Goal: Task Accomplishment & Management: Complete application form

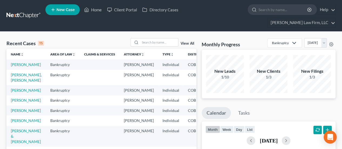
scroll to position [54, 0]
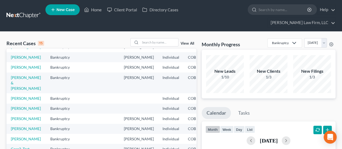
click at [15, 52] on td "[PERSON_NAME]" at bounding box center [25, 47] width 39 height 10
click at [15, 49] on link "[PERSON_NAME]" at bounding box center [26, 47] width 30 height 5
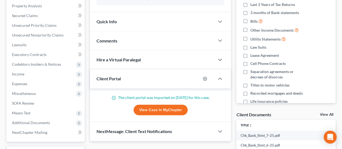
scroll to position [81, 0]
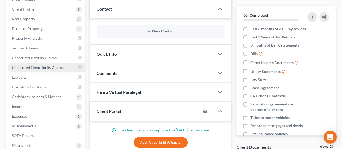
click at [41, 65] on span "Unsecured Nonpriority Claims" at bounding box center [38, 67] width 52 height 5
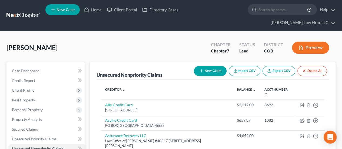
click at [207, 66] on button "New Claim" at bounding box center [210, 71] width 33 height 10
select select "0"
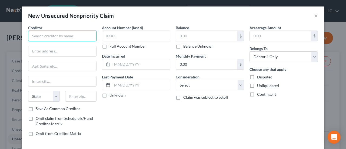
click at [60, 38] on input "text" at bounding box center [62, 36] width 68 height 11
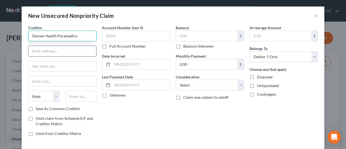
type input "Denver Health Paramedics"
click at [73, 50] on input "text" at bounding box center [62, 51] width 68 height 10
type input "PO Box 17989"
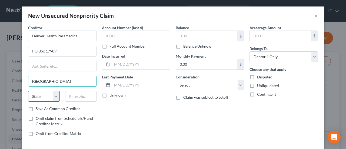
type input "[GEOGRAPHIC_DATA]"
click at [52, 96] on select "State [US_STATE] AK AR AZ CA CO CT DE DC [GEOGRAPHIC_DATA] [GEOGRAPHIC_DATA] GU…" at bounding box center [44, 96] width 32 height 11
select select "5"
click at [28, 91] on select "State [US_STATE] AK AR AZ CA CO CT DE DC [GEOGRAPHIC_DATA] [GEOGRAPHIC_DATA] GU…" at bounding box center [44, 96] width 32 height 11
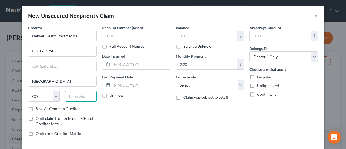
click at [89, 97] on input "text" at bounding box center [81, 96] width 32 height 11
type input "80217"
click at [36, 106] on label "Save As Common Creditor" at bounding box center [58, 108] width 45 height 5
click at [38, 106] on input "Save As Common Creditor" at bounding box center [40, 108] width 4 height 4
checkbox input "true"
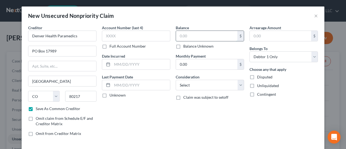
click at [185, 35] on input "text" at bounding box center [206, 36] width 61 height 10
type input "905.91"
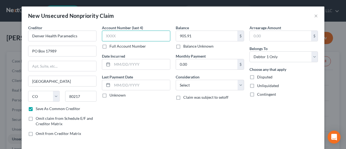
click at [150, 38] on input "text" at bounding box center [136, 36] width 68 height 11
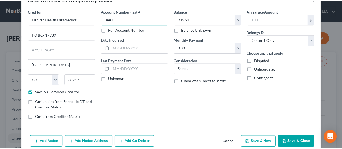
scroll to position [24, 0]
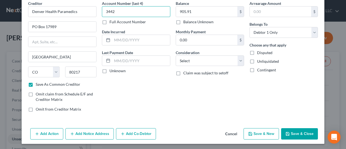
type input "3442"
click at [300, 132] on button "Save & Close" at bounding box center [299, 133] width 37 height 11
checkbox input "false"
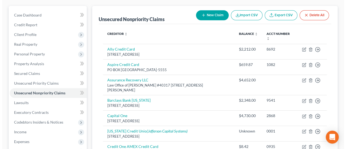
scroll to position [51, 0]
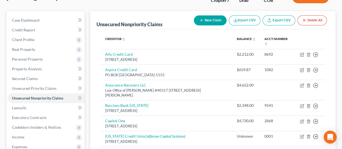
click at [213, 15] on button "New Claim" at bounding box center [210, 20] width 33 height 10
select select "0"
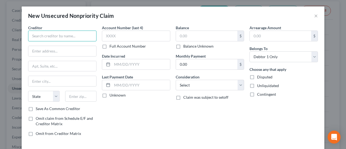
click at [62, 34] on input "text" at bounding box center [62, 36] width 68 height 11
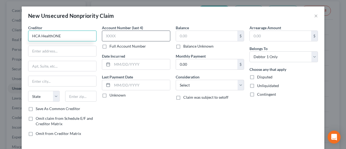
type input "HCA HealthONE"
click at [123, 34] on input "text" at bounding box center [136, 36] width 68 height 11
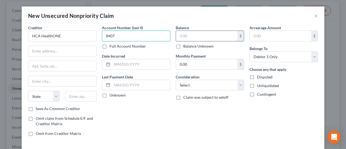
type input "8407"
click at [184, 35] on input "text" at bounding box center [206, 36] width 61 height 10
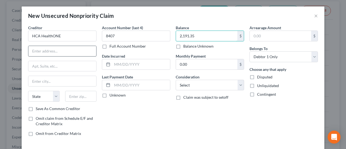
type input "2,191.35"
click at [53, 51] on input "text" at bounding box center [62, 51] width 68 height 10
type input "O"
type input "PO Box 292105"
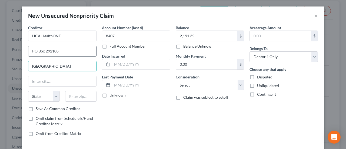
type input "[GEOGRAPHIC_DATA]"
drag, startPoint x: 52, startPoint y: 68, endPoint x: 18, endPoint y: 67, distance: 33.8
click at [18, 67] on div "New Unsecured Nonpriority Claim × Creditor * HCA HealthONE [GEOGRAPHIC_DATA] [U…" at bounding box center [173, 74] width 346 height 149
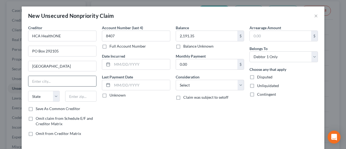
click at [35, 81] on input "text" at bounding box center [62, 81] width 68 height 10
paste input "[GEOGRAPHIC_DATA]"
type input "[GEOGRAPHIC_DATA]"
click at [45, 94] on select "State [US_STATE] AK AR AZ CA CO CT DE DC [GEOGRAPHIC_DATA] [GEOGRAPHIC_DATA] GU…" at bounding box center [44, 96] width 32 height 11
select select "44"
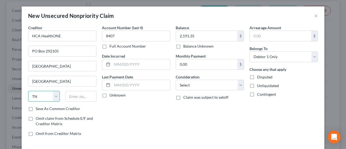
click at [28, 91] on select "State [US_STATE] AK AR AZ CA CO CT DE DC [GEOGRAPHIC_DATA] [GEOGRAPHIC_DATA] GU…" at bounding box center [44, 96] width 32 height 11
click at [80, 96] on input "text" at bounding box center [81, 96] width 32 height 11
type input "37229-2105"
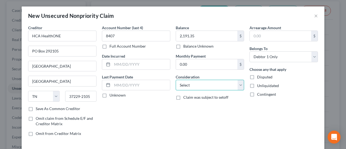
click at [239, 83] on select "Select Cable / Satellite Services Collection Agency Credit Card Debt Debt Couns…" at bounding box center [210, 85] width 68 height 11
select select "9"
click at [176, 80] on select "Select Cable / Satellite Services Collection Agency Credit Card Debt Debt Couns…" at bounding box center [210, 85] width 68 height 11
click at [36, 107] on label "Save As Common Creditor" at bounding box center [58, 108] width 45 height 5
click at [38, 107] on input "Save As Common Creditor" at bounding box center [40, 108] width 4 height 4
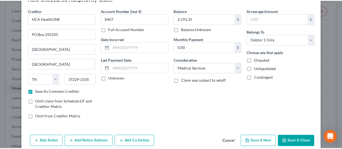
scroll to position [24, 0]
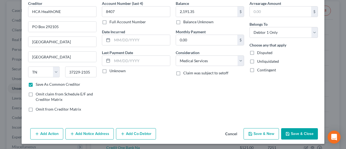
click at [307, 134] on button "Save & Close" at bounding box center [299, 133] width 37 height 11
checkbox input "false"
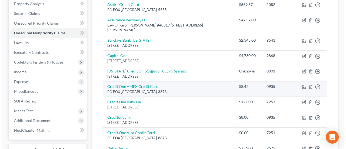
scroll to position [159, 0]
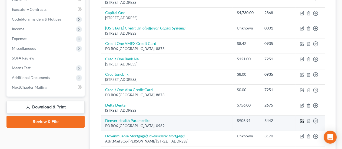
click at [301, 119] on icon "button" at bounding box center [302, 120] width 2 height 2
select select "5"
select select "9"
select select "0"
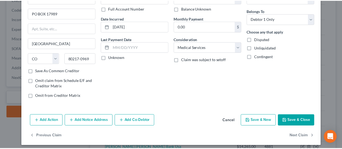
scroll to position [40, 0]
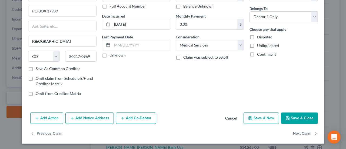
click at [295, 114] on button "Save & Close" at bounding box center [299, 117] width 37 height 11
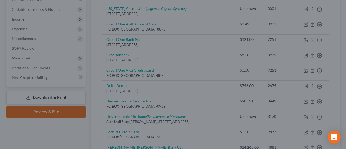
type input "0"
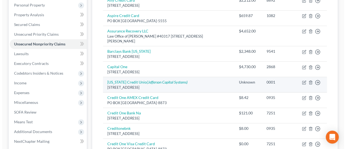
scroll to position [78, 0]
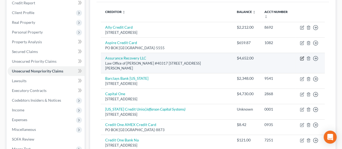
click at [302, 56] on icon "button" at bounding box center [302, 58] width 4 height 4
select select "5"
select select "14"
select select "0"
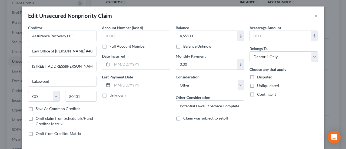
click at [36, 108] on label "Save As Common Creditor" at bounding box center [58, 108] width 45 height 5
click at [38, 108] on input "Save As Common Creditor" at bounding box center [40, 108] width 4 height 4
checkbox input "true"
drag, startPoint x: 74, startPoint y: 49, endPoint x: 93, endPoint y: 50, distance: 18.9
click at [93, 50] on input "Law Office of [PERSON_NAME] #40317" at bounding box center [62, 51] width 68 height 10
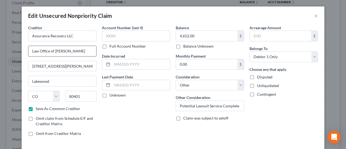
click at [28, 49] on input "Law Office of [PERSON_NAME]" at bounding box center [62, 51] width 68 height 10
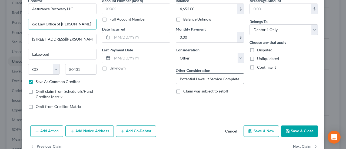
type input "c/o Law Office of [PERSON_NAME]"
click at [240, 80] on input "Potential Lawsuit Service Complete [DATE]" at bounding box center [210, 78] width 68 height 10
click at [237, 79] on input "Potential Lawsuit Service Complete [DATE]" at bounding box center [210, 78] width 68 height 10
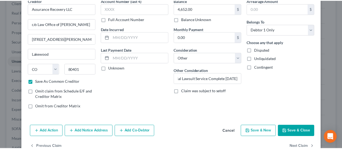
scroll to position [0, 0]
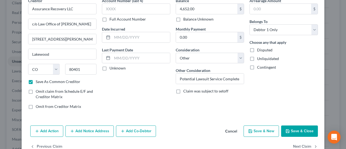
click at [311, 132] on button "Save & Close" at bounding box center [299, 130] width 37 height 11
checkbox input "false"
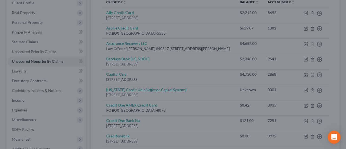
type input "0"
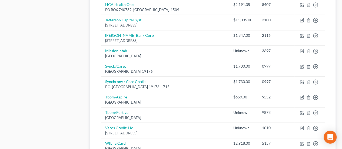
scroll to position [380, 0]
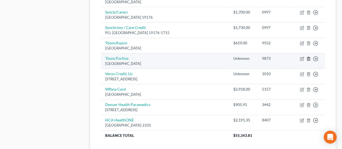
click at [309, 56] on icon "button" at bounding box center [308, 58] width 4 height 4
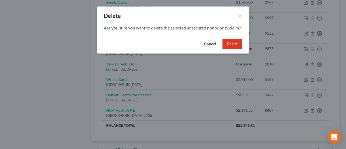
click at [229, 49] on button "Delete" at bounding box center [232, 44] width 20 height 11
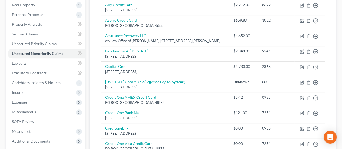
scroll to position [2, 0]
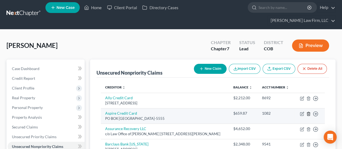
click at [308, 113] on line "button" at bounding box center [308, 113] width 0 height 1
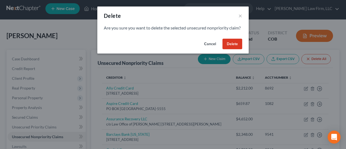
click at [237, 49] on button "Delete" at bounding box center [232, 44] width 20 height 11
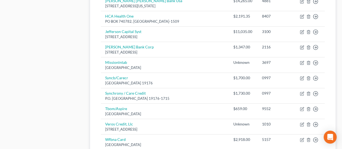
scroll to position [326, 0]
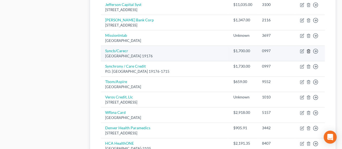
click at [307, 49] on icon "button" at bounding box center [308, 51] width 4 height 4
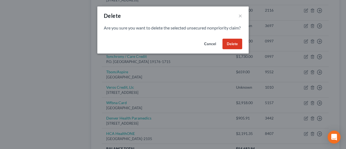
click at [232, 49] on button "Delete" at bounding box center [232, 44] width 20 height 11
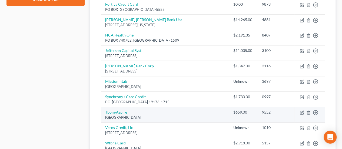
scroll to position [307, 0]
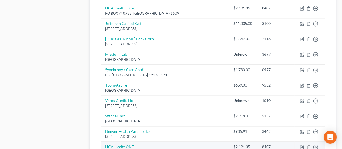
click at [309, 145] on icon "button" at bounding box center [308, 147] width 4 height 4
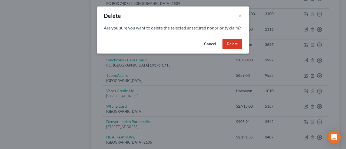
click at [232, 49] on button "Delete" at bounding box center [232, 44] width 20 height 11
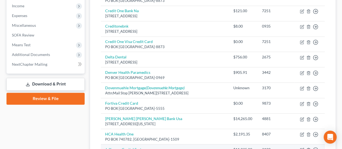
scroll to position [216, 0]
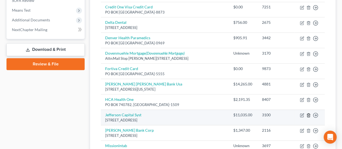
click at [307, 113] on icon "button" at bounding box center [308, 115] width 2 height 4
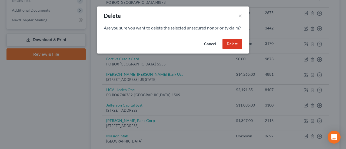
click at [234, 46] on button "Delete" at bounding box center [232, 44] width 20 height 11
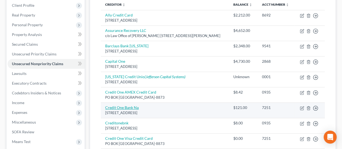
scroll to position [88, 0]
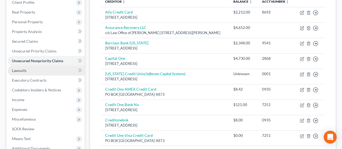
click at [36, 66] on link "Lawsuits" at bounding box center [46, 71] width 77 height 10
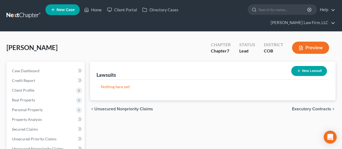
click at [319, 66] on button "New Lawsuit" at bounding box center [309, 71] width 36 height 10
select select "0"
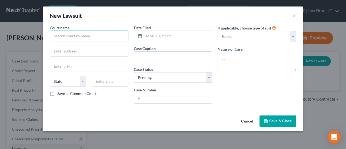
click at [103, 35] on input "text" at bounding box center [89, 36] width 79 height 11
type input "Denver County Court"
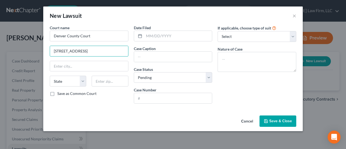
type input "[STREET_ADDRESS]"
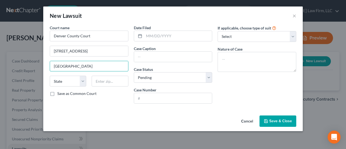
type input "[GEOGRAPHIC_DATA]"
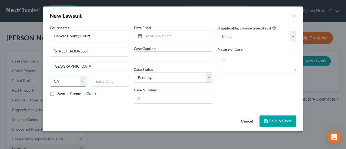
select select "5"
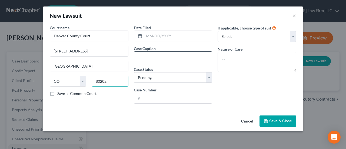
type input "80202"
click at [181, 55] on input "text" at bounding box center [173, 57] width 78 height 10
click at [151, 57] on input "Asuranc Recovery, LLC v. [PERSON_NAME]" at bounding box center [173, 57] width 78 height 10
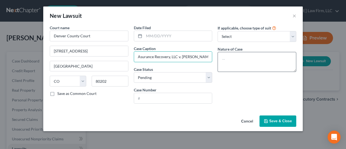
type input "Asurance Recovery, LLC v. [PERSON_NAME]"
click at [242, 57] on textarea at bounding box center [256, 62] width 79 height 20
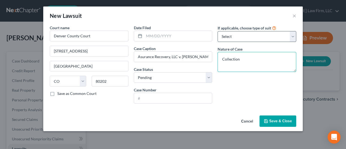
type textarea "Collection"
click at [294, 35] on select "Select Repossession Garnishment Foreclosure Attached, Seized, Or Levied Other" at bounding box center [256, 36] width 79 height 11
select select "4"
click at [217, 31] on select "Select Repossession Garnishment Foreclosure Attached, Seized, Or Levied Other" at bounding box center [256, 36] width 79 height 11
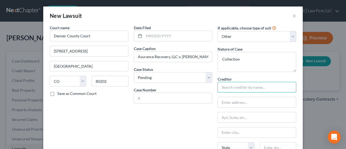
click at [242, 88] on input "text" at bounding box center [256, 87] width 79 height 11
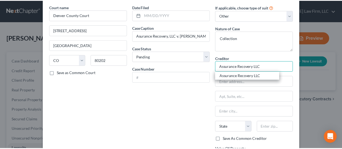
scroll to position [74, 0]
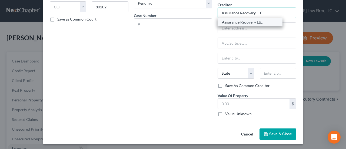
type input "Assurance Recovery LLC"
click at [249, 21] on div "Assurance Recovery LLC" at bounding box center [250, 21] width 56 height 5
type input "c/o Law Office of [PERSON_NAME]"
type input "[STREET_ADDRESS][PERSON_NAME]"
type input "Lakewood"
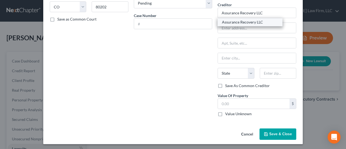
select select "5"
type input "80401"
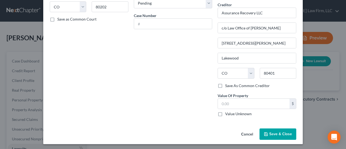
click at [279, 132] on span "Save & Close" at bounding box center [280, 134] width 23 height 5
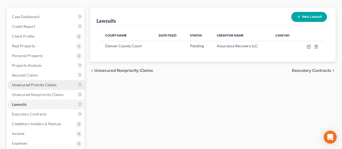
scroll to position [81, 0]
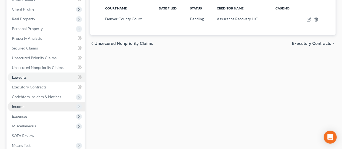
click at [33, 102] on span "Income" at bounding box center [46, 107] width 77 height 10
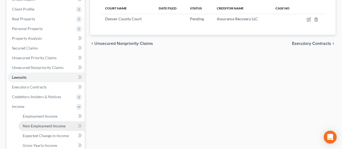
click at [55, 123] on span "Non Employment Income" at bounding box center [44, 125] width 43 height 5
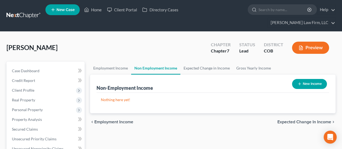
click at [309, 79] on button "New Income" at bounding box center [309, 84] width 35 height 10
select select "0"
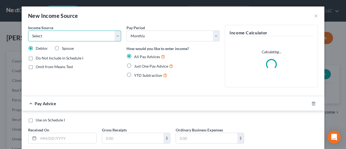
click at [115, 36] on select "Select Unemployment Disability (from employer) Pension Retirement Social Securi…" at bounding box center [74, 36] width 93 height 11
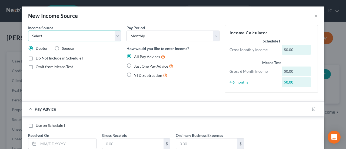
select select "4"
click at [28, 31] on select "Select Unemployment Disability (from employer) Pension Retirement Social Securi…" at bounding box center [74, 36] width 93 height 11
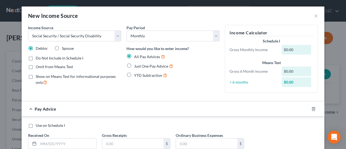
click at [36, 66] on label "Omit from Means Test" at bounding box center [54, 66] width 37 height 5
click at [38, 66] on input "Omit from Means Test" at bounding box center [40, 66] width 4 height 4
checkbox input "true"
click at [36, 75] on label "Show on Means Test for informational purposes only" at bounding box center [78, 80] width 85 height 12
click at [38, 75] on input "Show on Means Test for informational purposes only" at bounding box center [40, 76] width 4 height 4
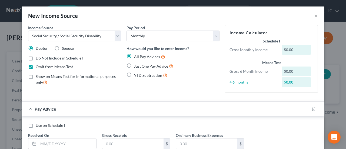
checkbox input "true"
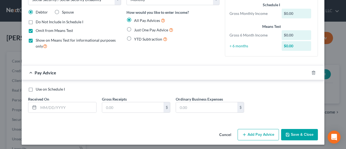
scroll to position [38, 0]
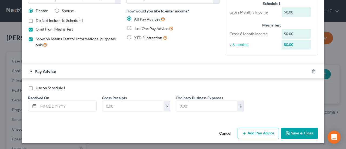
click at [36, 86] on label "Use on Schedule I" at bounding box center [50, 87] width 29 height 5
click at [38, 86] on input "Use on Schedule I" at bounding box center [40, 87] width 4 height 4
checkbox input "true"
click at [42, 104] on input "text" at bounding box center [67, 106] width 58 height 10
click at [39, 105] on input "text" at bounding box center [67, 106] width 58 height 10
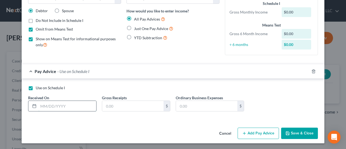
click at [41, 105] on input "text" at bounding box center [67, 106] width 58 height 10
type input "[DATE]"
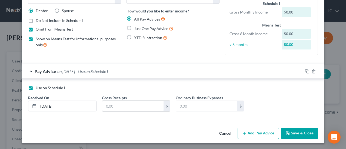
click at [106, 104] on input "text" at bounding box center [132, 106] width 61 height 10
type input "1,889.00"
click at [301, 131] on button "Save & Close" at bounding box center [299, 133] width 37 height 11
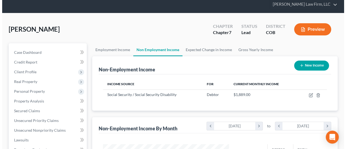
scroll to position [27, 0]
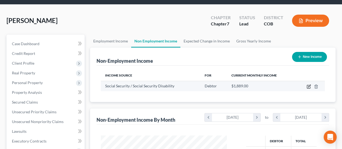
click at [309, 85] on icon "button" at bounding box center [309, 86] width 2 height 2
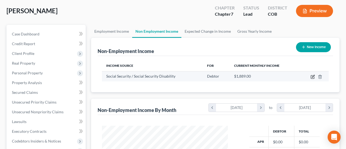
select select "4"
select select "0"
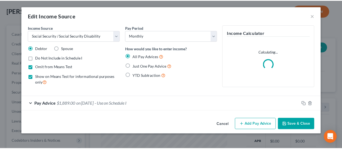
scroll to position [96, 138]
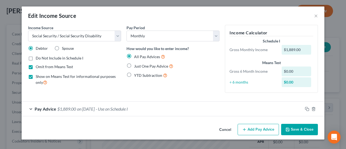
click at [299, 127] on button "Save & Close" at bounding box center [299, 129] width 37 height 11
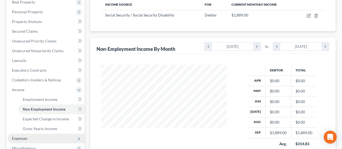
scroll to position [108, 0]
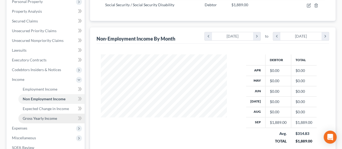
click at [50, 116] on span "Gross Yearly Income" at bounding box center [40, 118] width 34 height 5
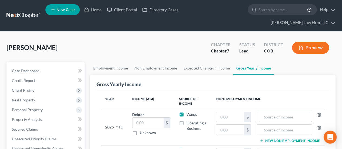
click at [280, 112] on input "text" at bounding box center [284, 117] width 49 height 10
click at [282, 112] on input "text" at bounding box center [284, 117] width 49 height 10
type input "Social Security"
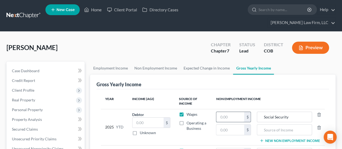
click at [225, 112] on input "text" at bounding box center [230, 117] width 28 height 10
type input "17,001"
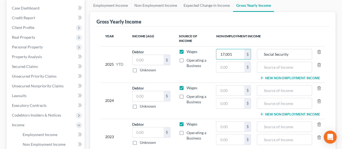
scroll to position [81, 0]
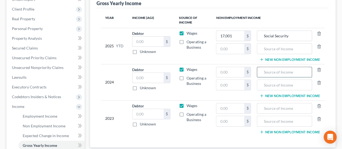
click at [265, 67] on input "text" at bounding box center [284, 72] width 49 height 10
type input "Social Security Income"
drag, startPoint x: 220, startPoint y: 62, endPoint x: 223, endPoint y: 62, distance: 3.0
click at [220, 67] on input "text" at bounding box center [230, 72] width 28 height 10
click at [284, 103] on input "text" at bounding box center [284, 108] width 49 height 10
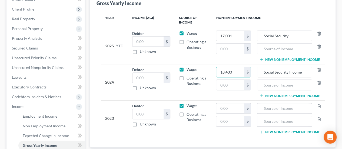
type input "18,430"
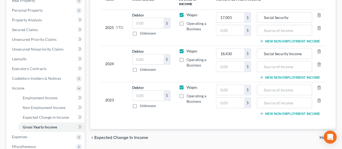
scroll to position [108, 0]
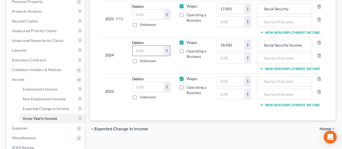
click at [146, 46] on input "text" at bounding box center [147, 51] width 31 height 10
type input "10,842"
click at [138, 82] on input "text" at bounding box center [147, 87] width 31 height 10
type input "7,261.00"
click at [162, 46] on input "10,842" at bounding box center [147, 51] width 31 height 10
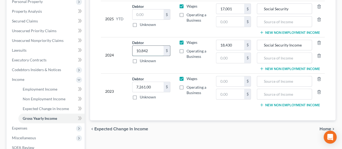
click at [155, 46] on input "10,842" at bounding box center [147, 51] width 31 height 10
type input "10,842.00"
click at [234, 40] on input "18,430" at bounding box center [230, 45] width 28 height 10
click at [223, 40] on input "00,018,430.00" at bounding box center [230, 45] width 28 height 10
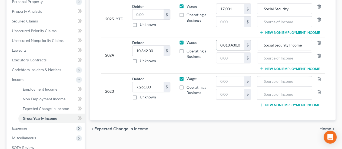
scroll to position [0, 0]
click at [220, 40] on input "018,430.00" at bounding box center [230, 45] width 28 height 10
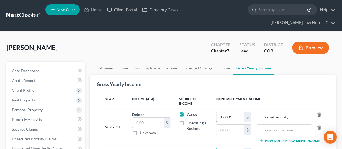
type input "18,430.00"
click at [236, 112] on input "17,001" at bounding box center [230, 117] width 28 height 10
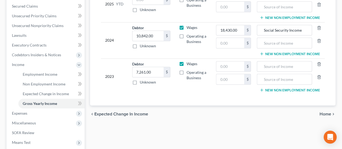
scroll to position [135, 0]
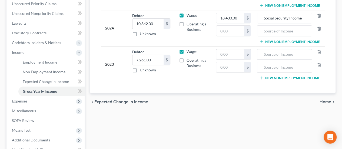
type input "17,001.00"
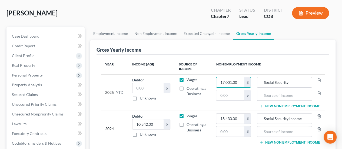
scroll to position [0, 0]
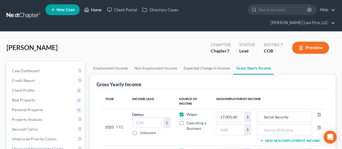
click at [89, 9] on icon at bounding box center [86, 9] width 5 height 6
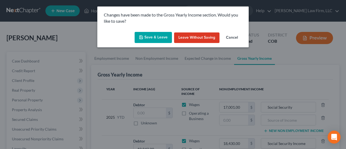
click at [166, 35] on button "Save & Leave" at bounding box center [153, 37] width 37 height 11
